Goal: Find specific page/section: Find specific page/section

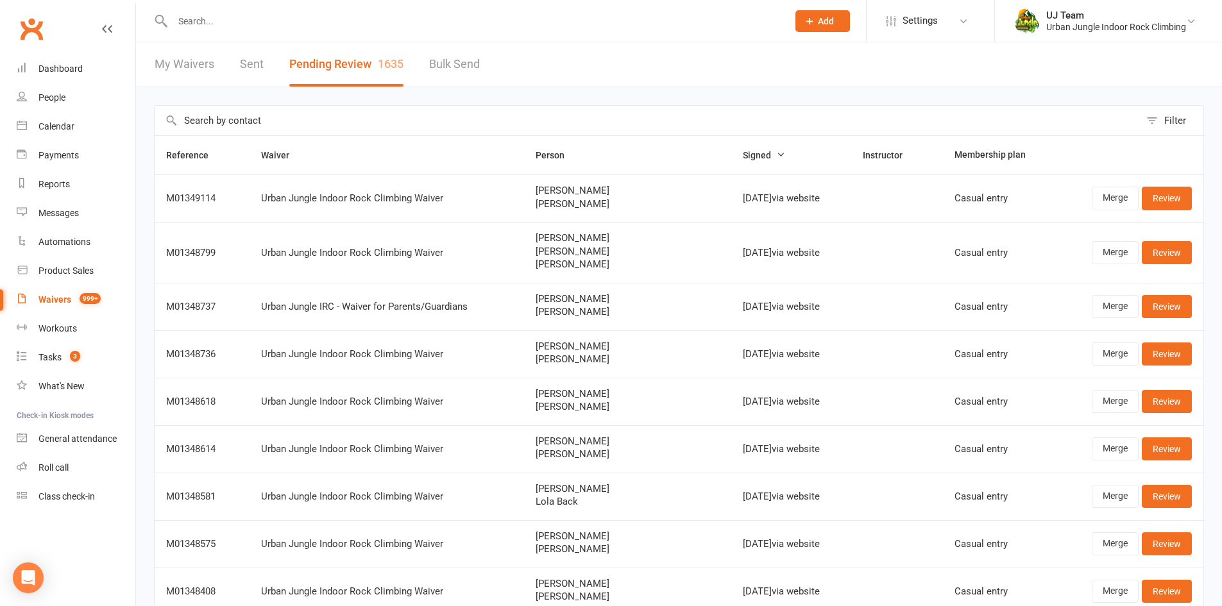
select select "25"
click at [60, 133] on link "Calendar" at bounding box center [76, 126] width 119 height 29
